Goal: Navigation & Orientation: Find specific page/section

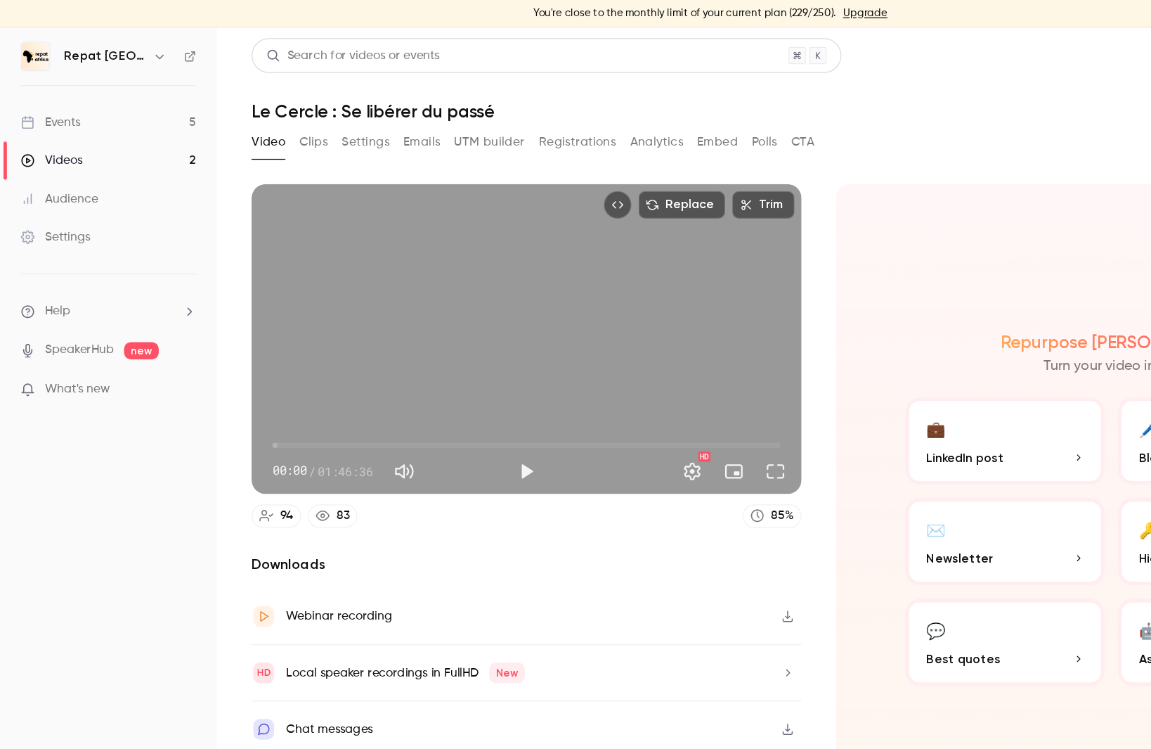
click at [531, 121] on button "Analytics" at bounding box center [532, 115] width 44 height 22
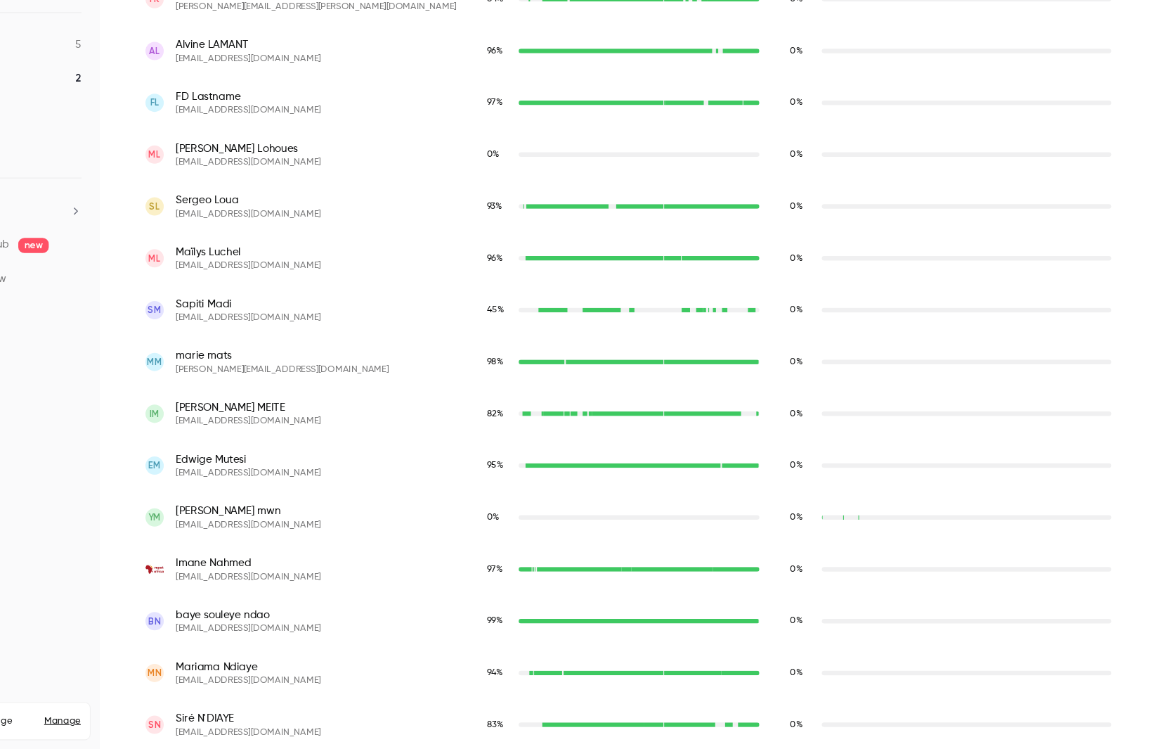
scroll to position [2728, 0]
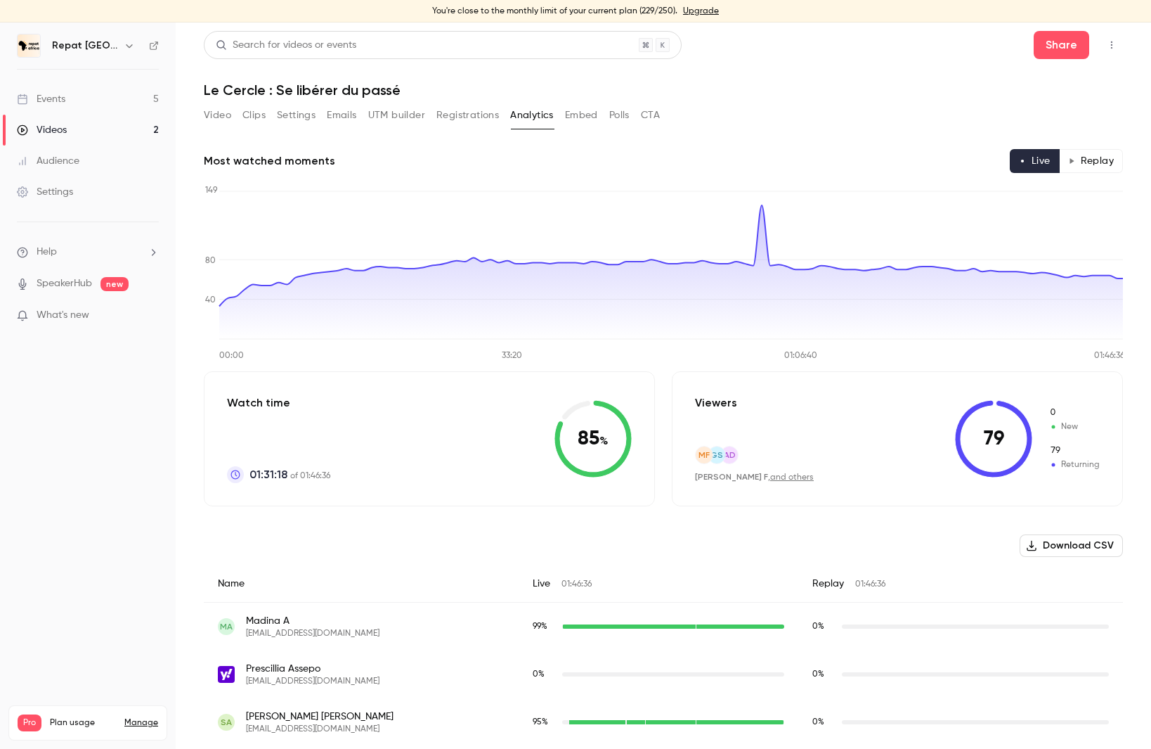
click at [1102, 169] on button "Replay" at bounding box center [1091, 161] width 64 height 24
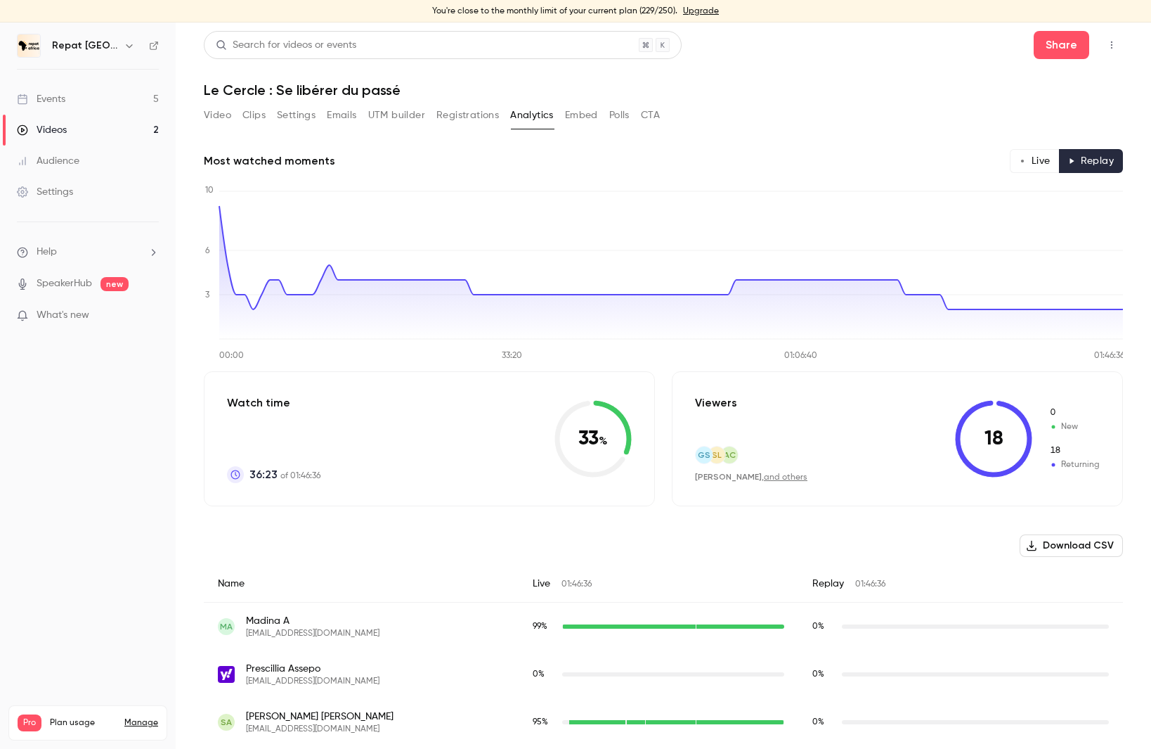
click at [342, 117] on button "Emails" at bounding box center [342, 115] width 30 height 22
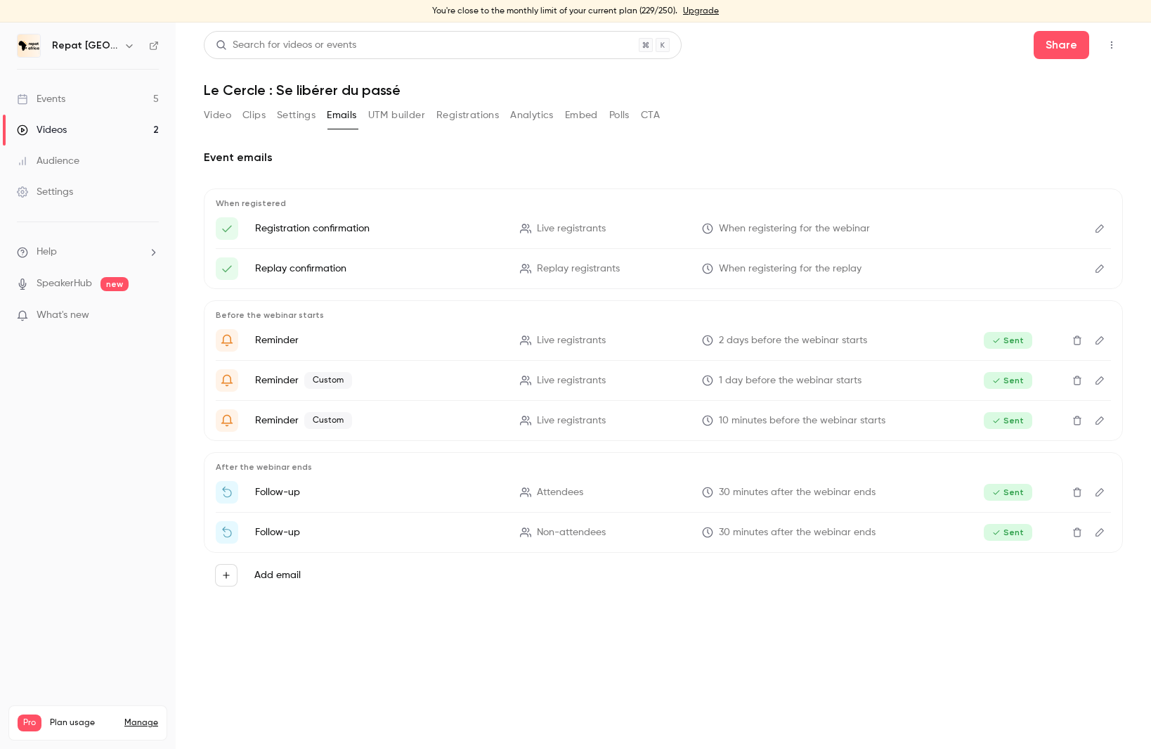
click at [95, 309] on p "What's new" at bounding box center [76, 315] width 119 height 15
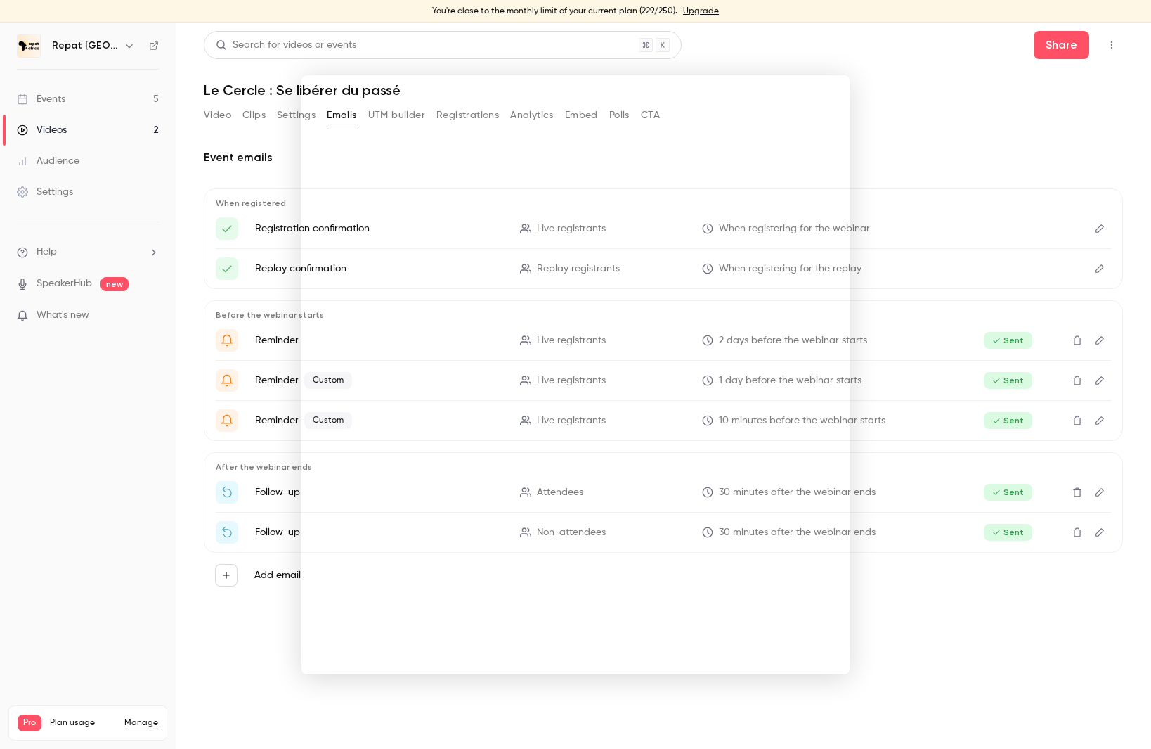
click at [715, 65] on div at bounding box center [575, 374] width 1151 height 749
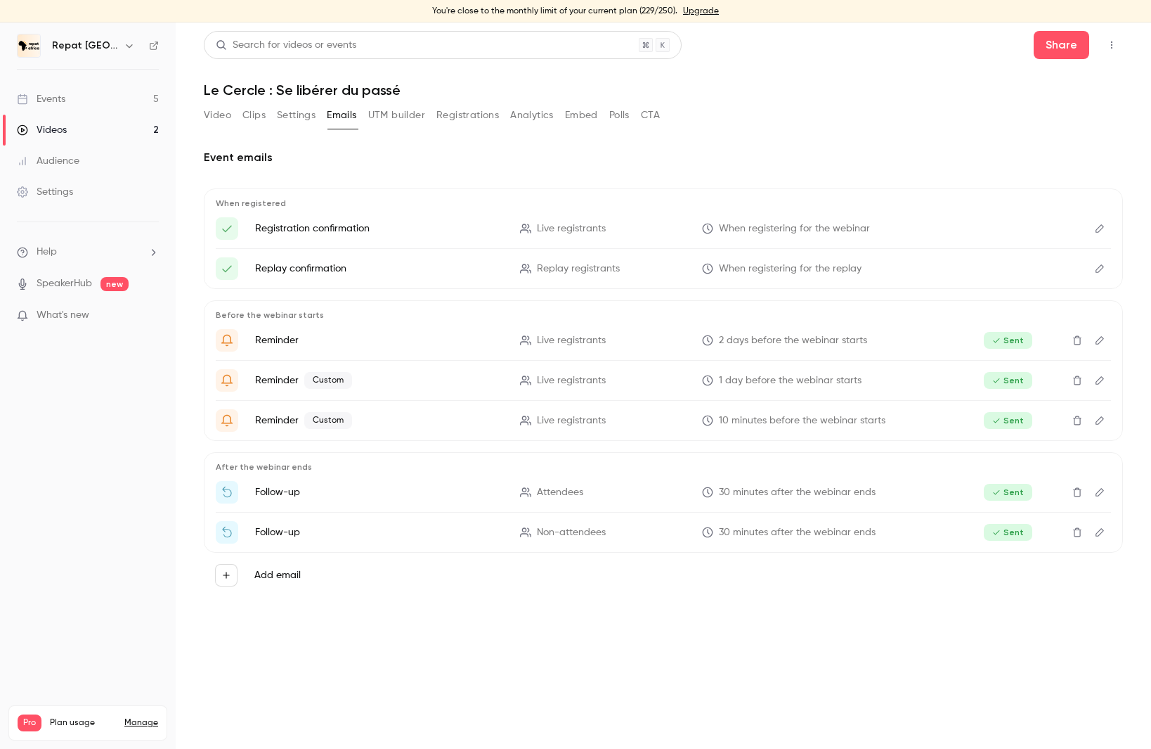
click at [105, 135] on link "Videos 2" at bounding box center [88, 130] width 176 height 31
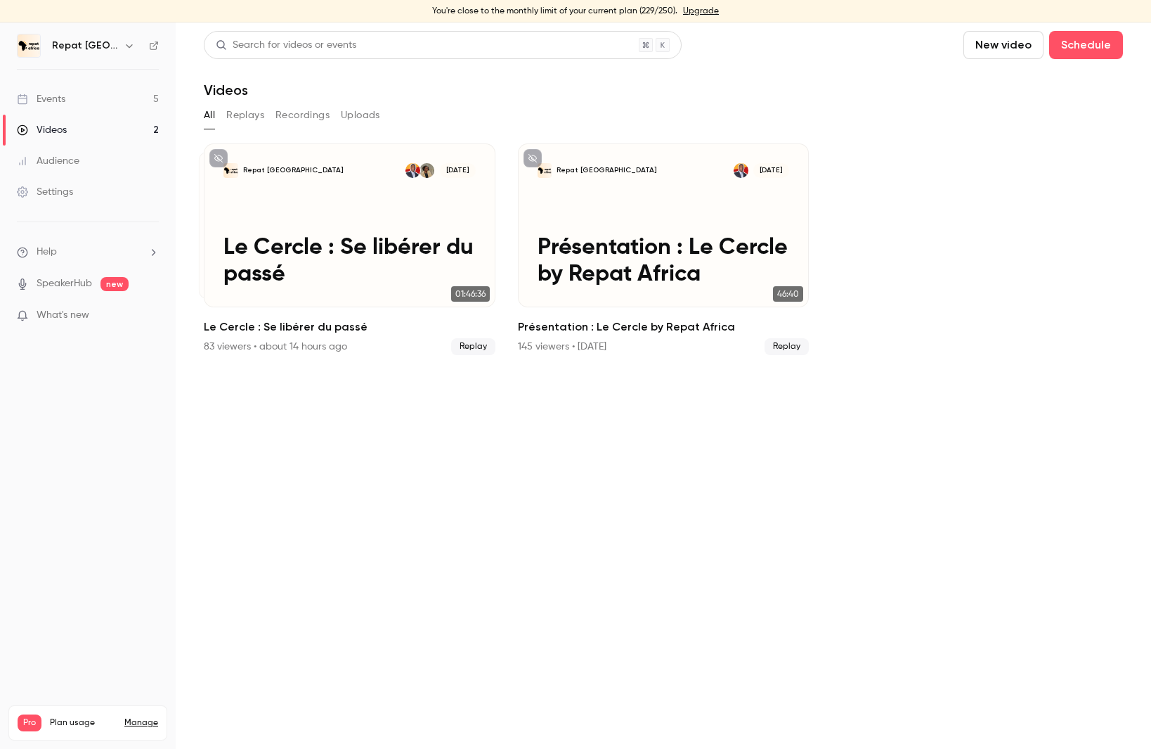
click at [252, 115] on button "Replays" at bounding box center [245, 115] width 38 height 22
click at [278, 113] on button "Recordings" at bounding box center [303, 115] width 54 height 22
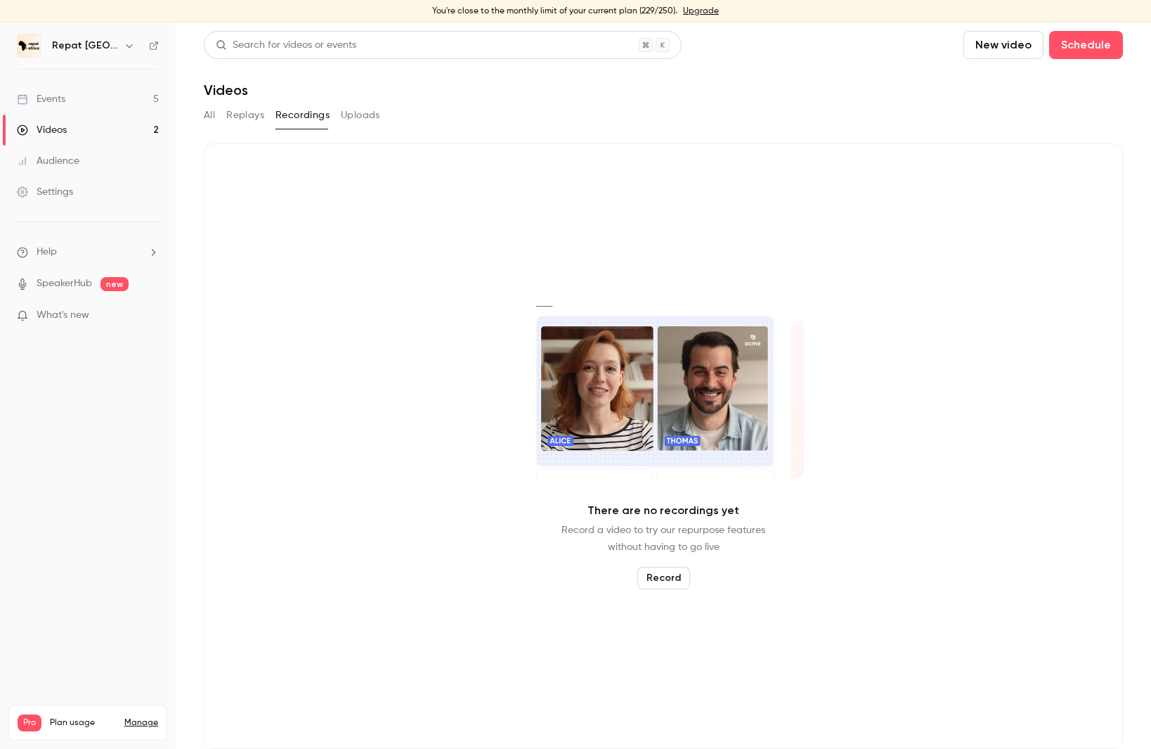
click at [358, 122] on button "Uploads" at bounding box center [360, 115] width 39 height 22
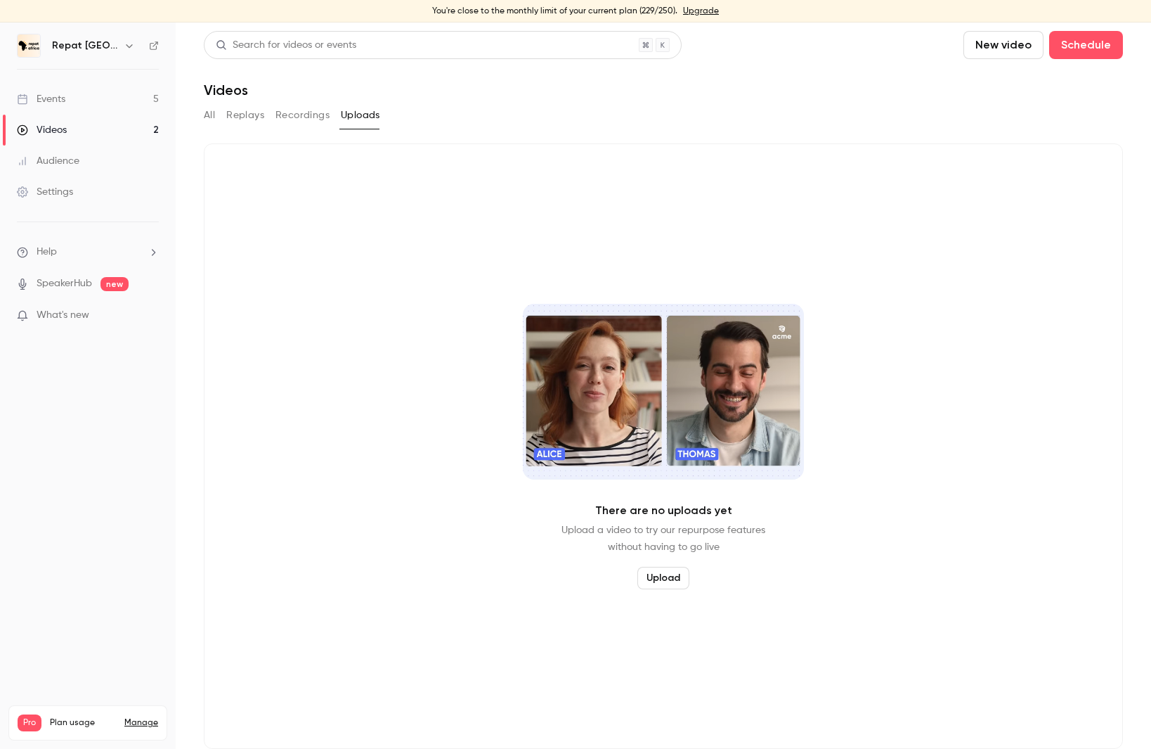
click at [202, 111] on main "Search for videos or events New video Schedule Videos All Replays Recordings Up…" at bounding box center [664, 385] width 976 height 726
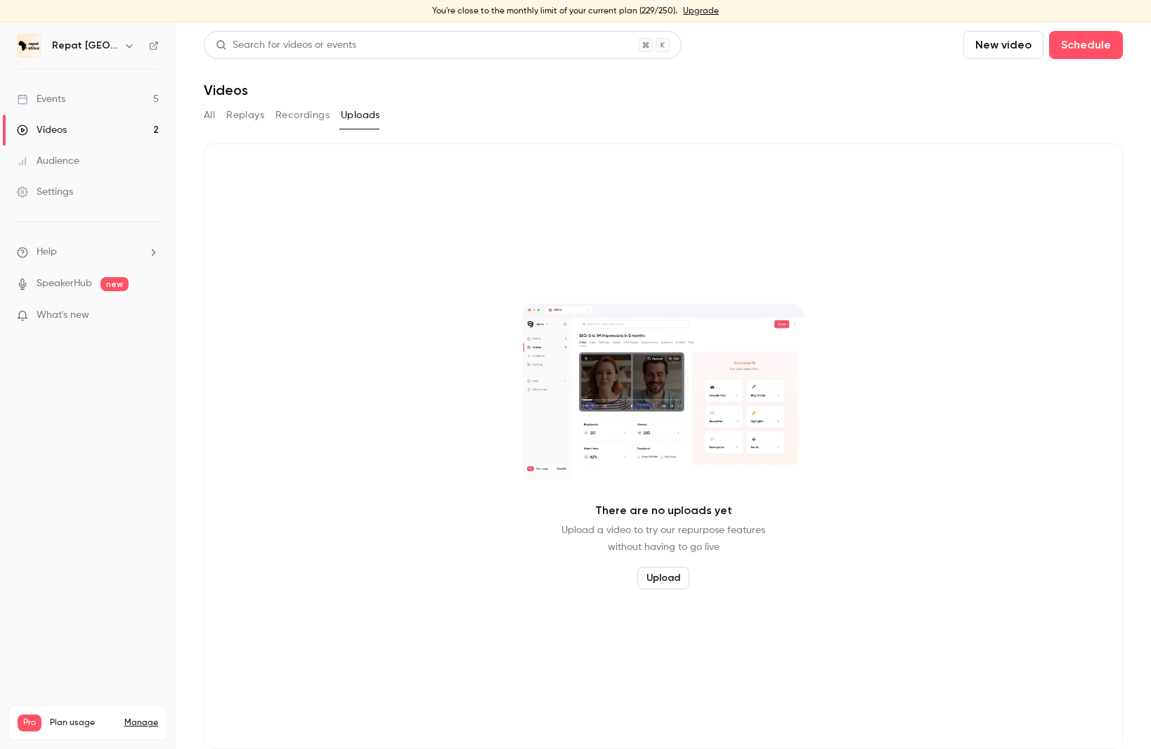
click at [202, 111] on main "Search for videos or events New video Schedule Videos All Replays Recordings Up…" at bounding box center [664, 385] width 976 height 726
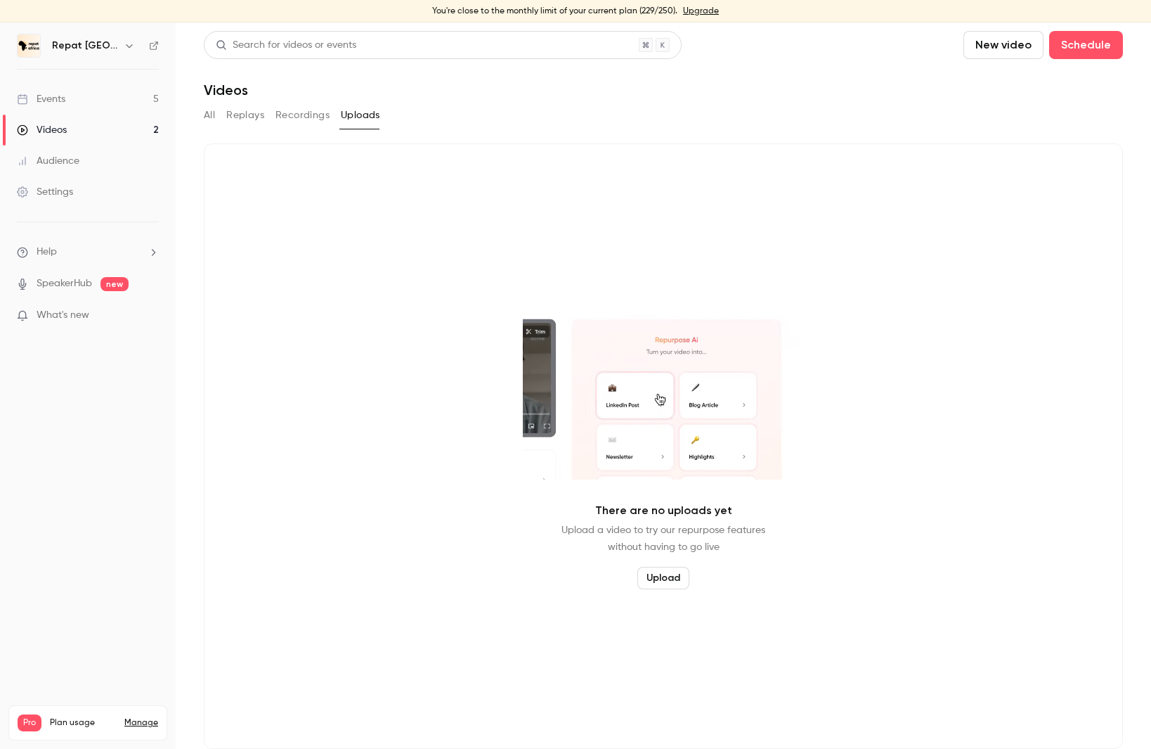
click at [204, 112] on button "All" at bounding box center [209, 115] width 11 height 22
